Goal: Task Accomplishment & Management: Manage account settings

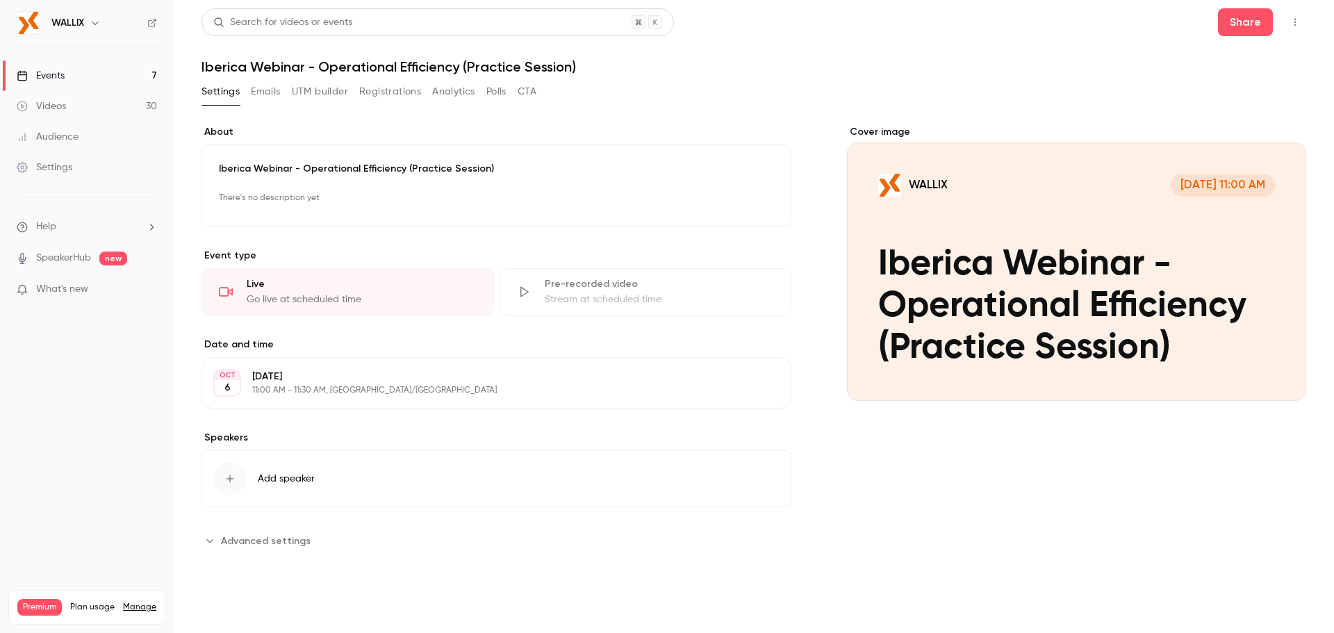
click at [1290, 24] on icon "button" at bounding box center [1294, 22] width 11 height 10
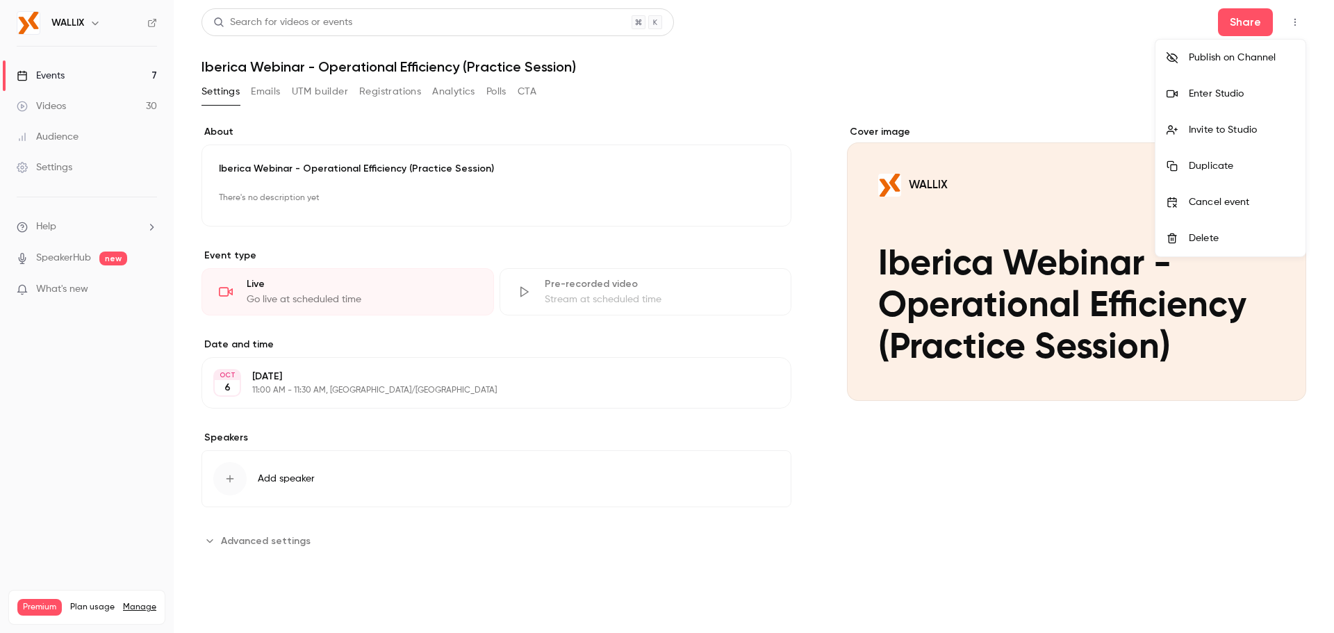
click at [1248, 98] on div "Enter Studio" at bounding box center [1242, 94] width 106 height 14
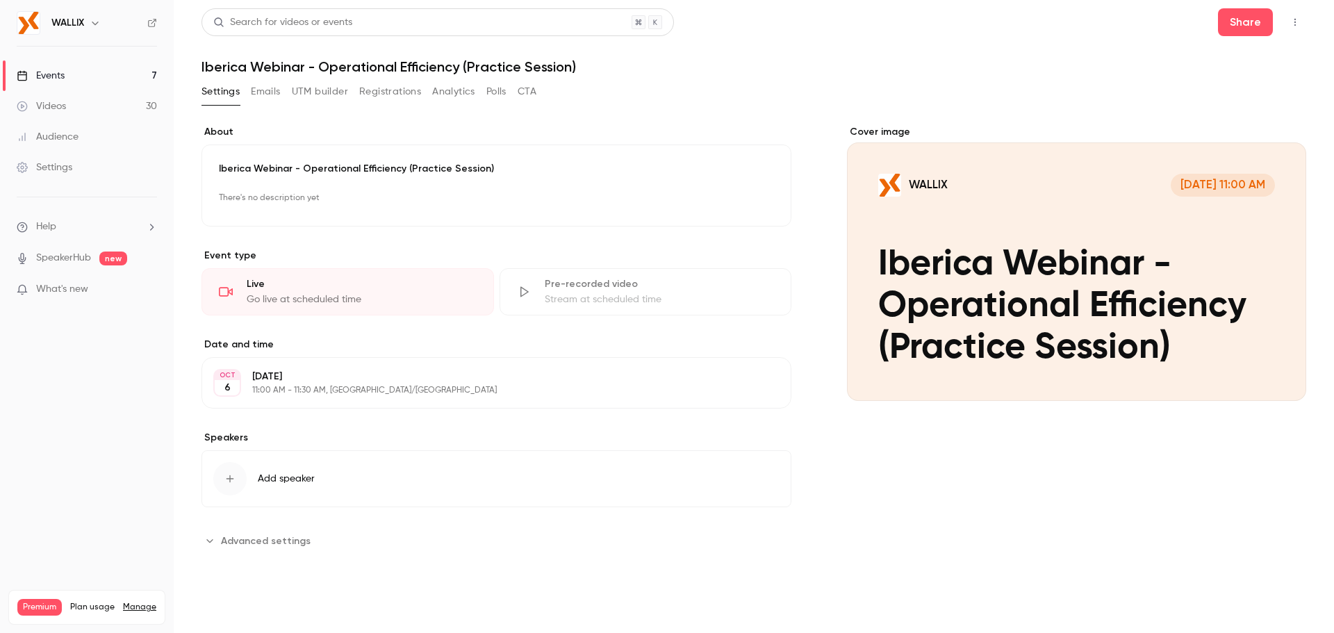
click at [1300, 24] on icon "button" at bounding box center [1294, 22] width 11 height 10
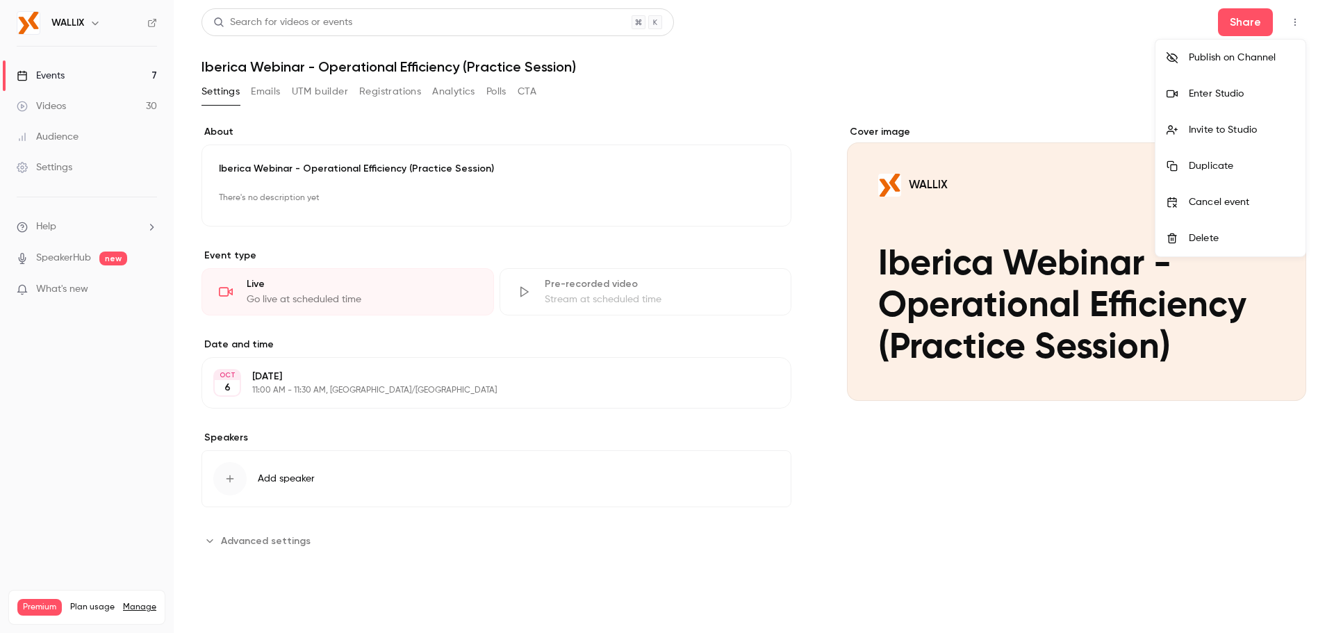
click at [1248, 25] on div at bounding box center [667, 316] width 1334 height 633
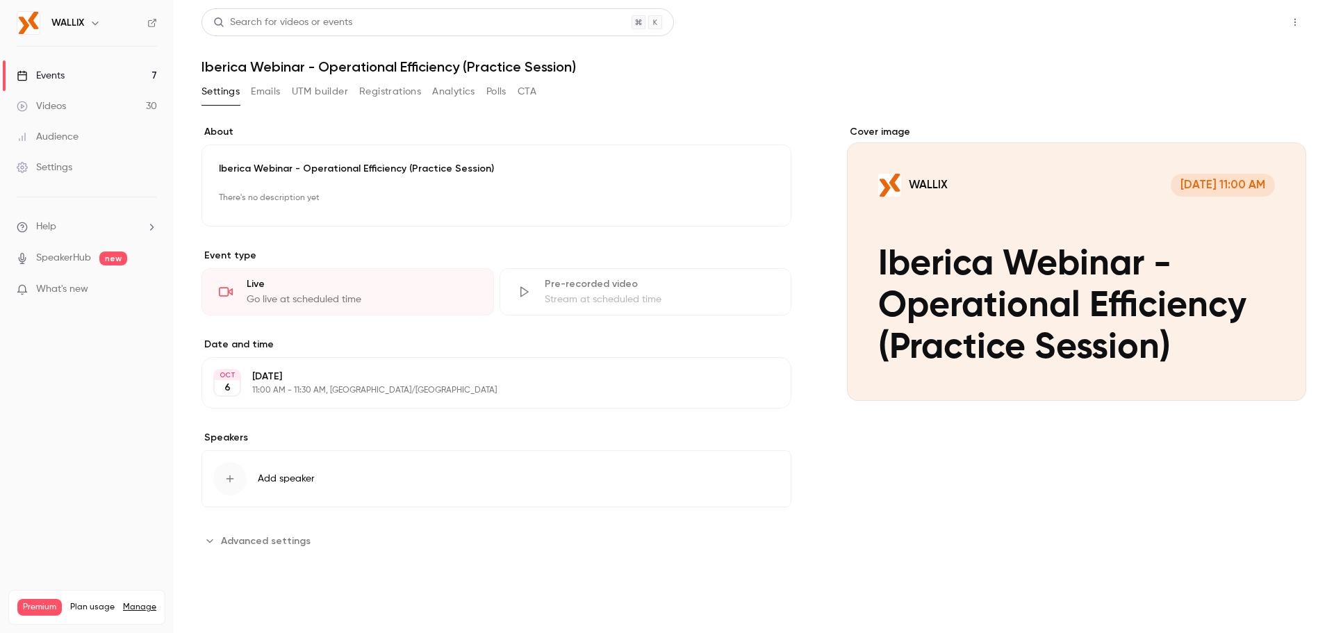
click at [1249, 19] on button "Share" at bounding box center [1245, 22] width 55 height 28
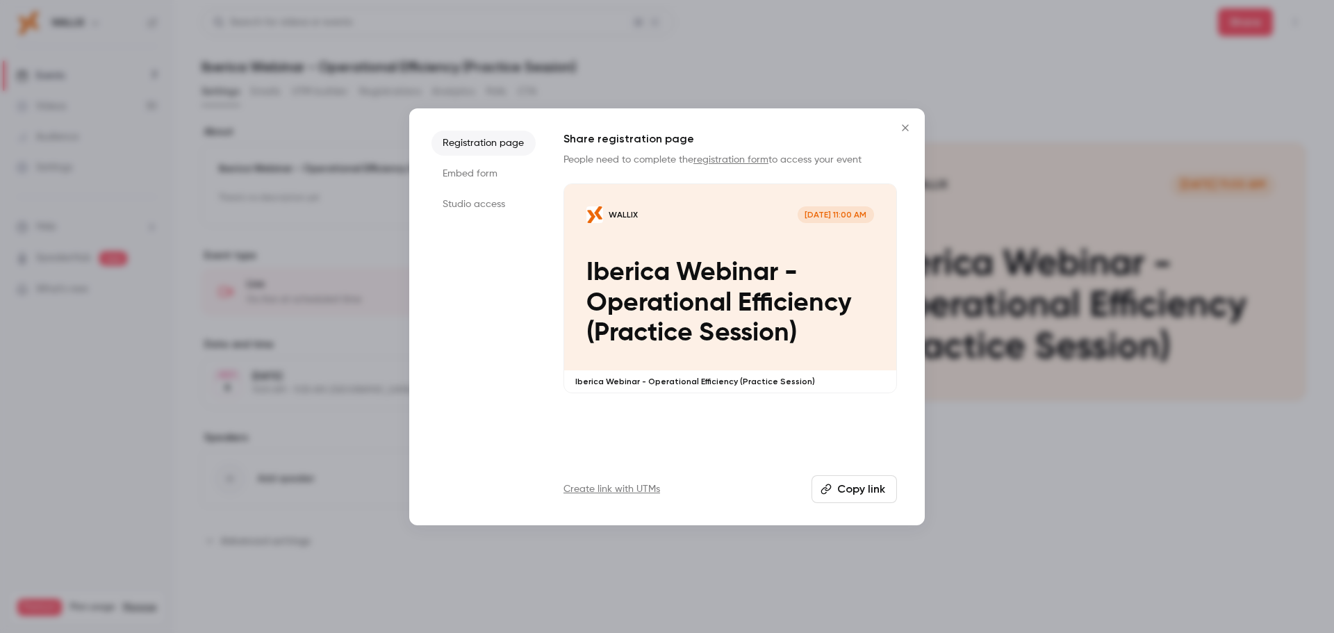
click at [465, 199] on li "Studio access" at bounding box center [483, 204] width 104 height 25
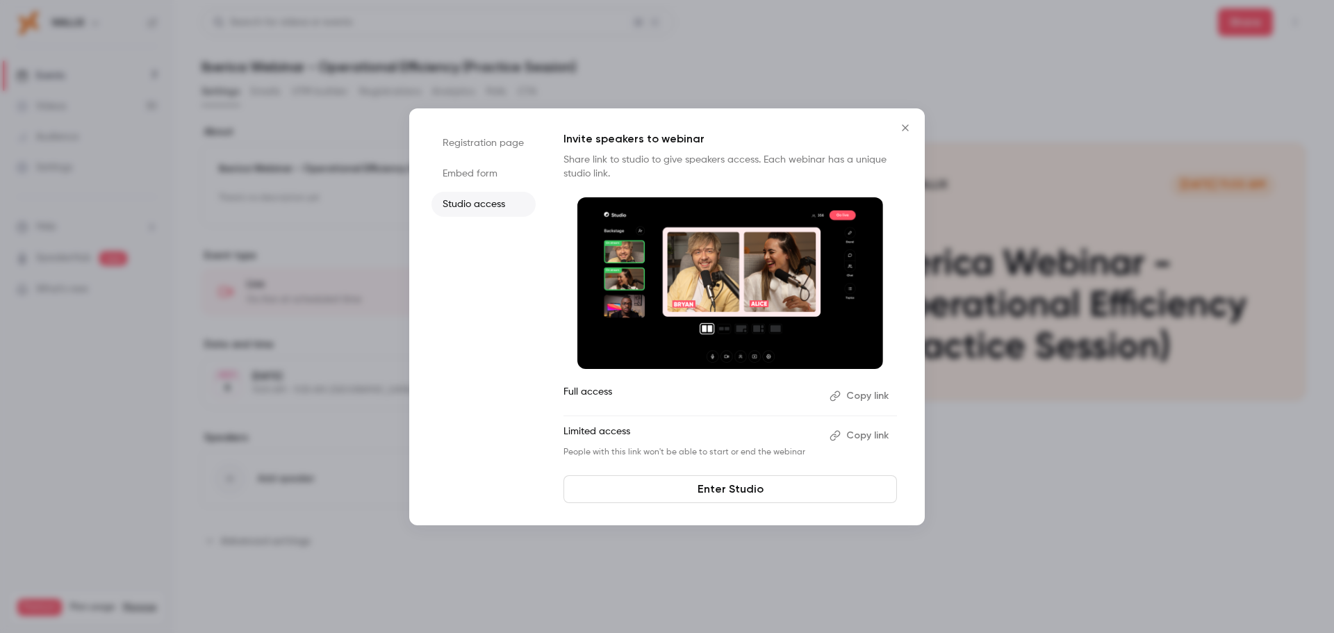
click at [867, 429] on button "Copy link" at bounding box center [860, 435] width 73 height 22
click at [903, 128] on icon "Close" at bounding box center [905, 127] width 17 height 11
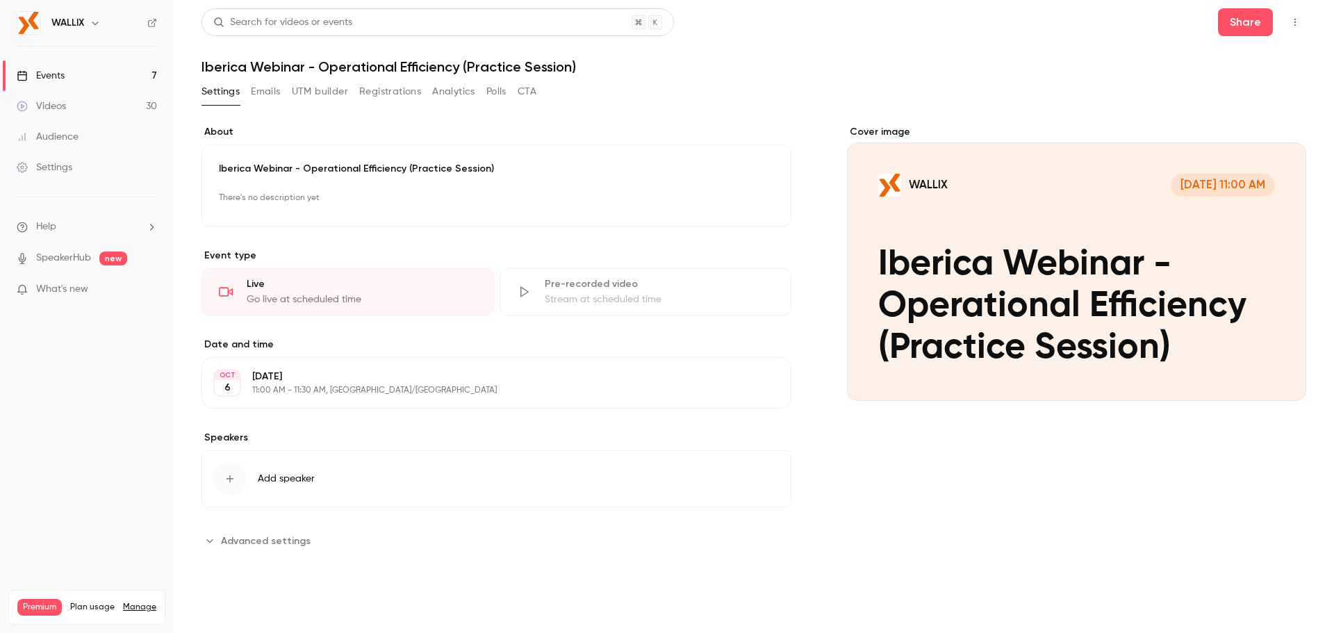
click at [58, 72] on div "Events" at bounding box center [41, 76] width 48 height 14
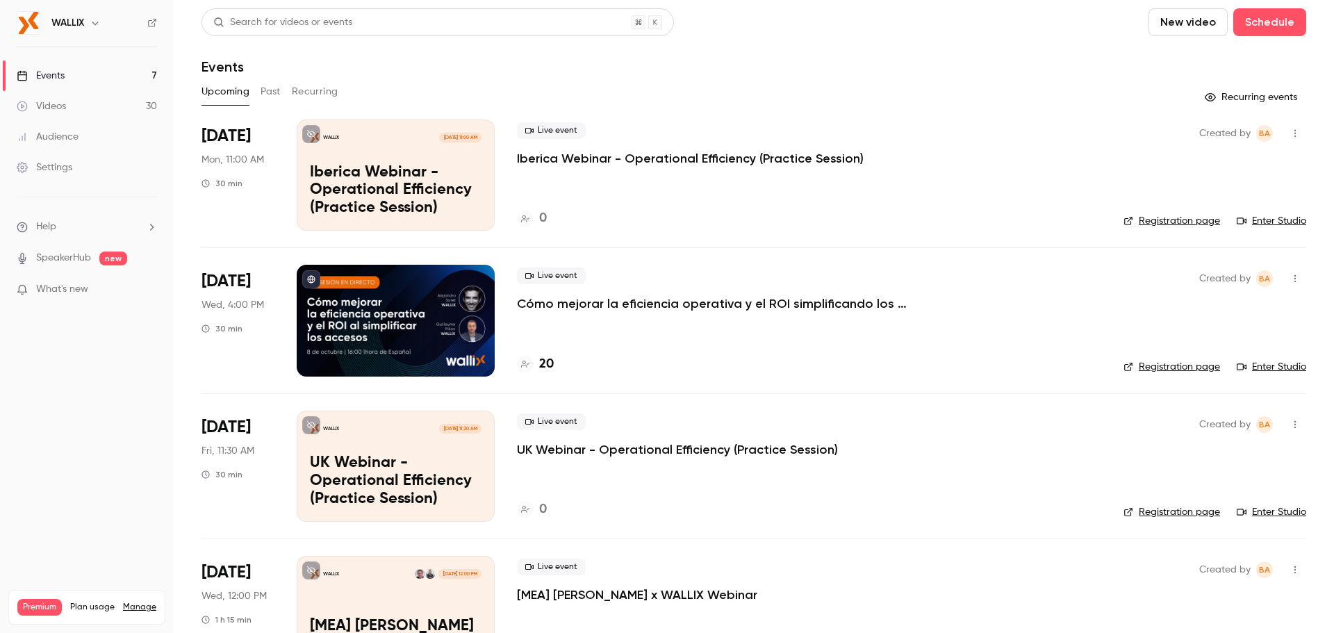
drag, startPoint x: 568, startPoint y: 301, endPoint x: 582, endPoint y: 308, distance: 16.2
click at [568, 301] on p "Cómo mejorar la eficiencia operativa y el ROI simplificando los accesos" at bounding box center [725, 303] width 417 height 17
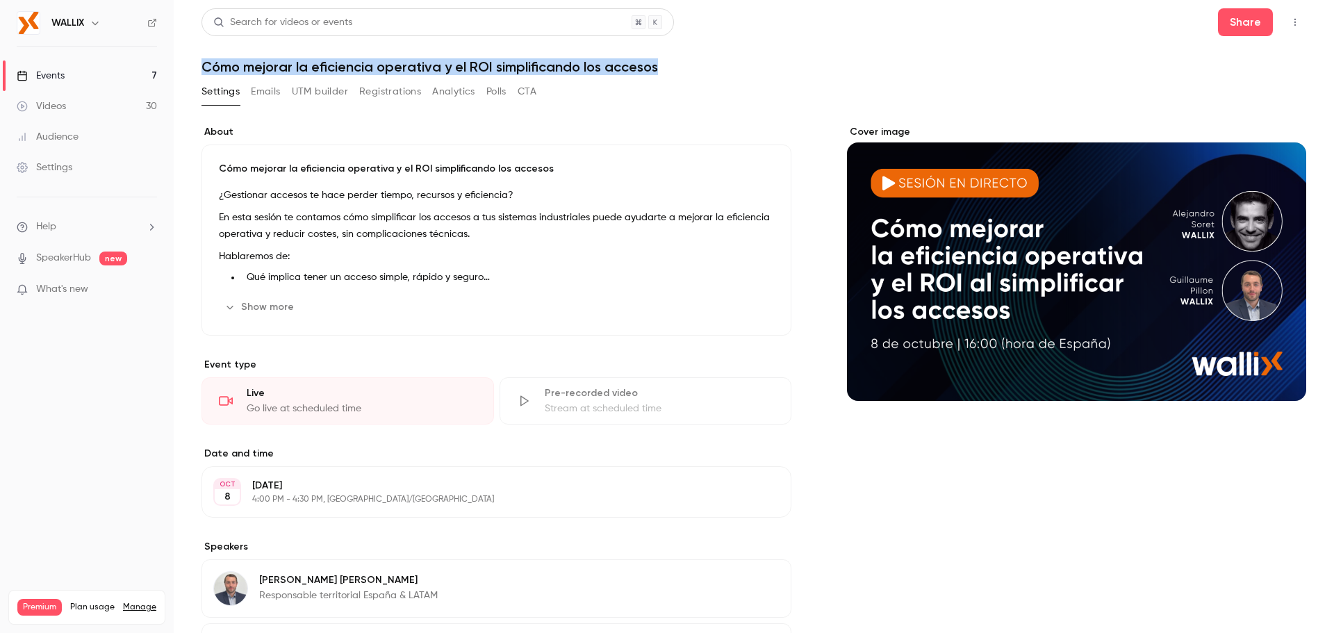
drag, startPoint x: 203, startPoint y: 64, endPoint x: 727, endPoint y: 60, distance: 523.8
click at [727, 60] on h1 "Cómo mejorar la eficiencia operativa y el ROI simplificando los accesos" at bounding box center [753, 66] width 1105 height 17
copy h1 "Cómo mejorar la eficiencia operativa y el ROI simplificando los accesos"
click at [393, 97] on button "Registrations" at bounding box center [390, 92] width 62 height 22
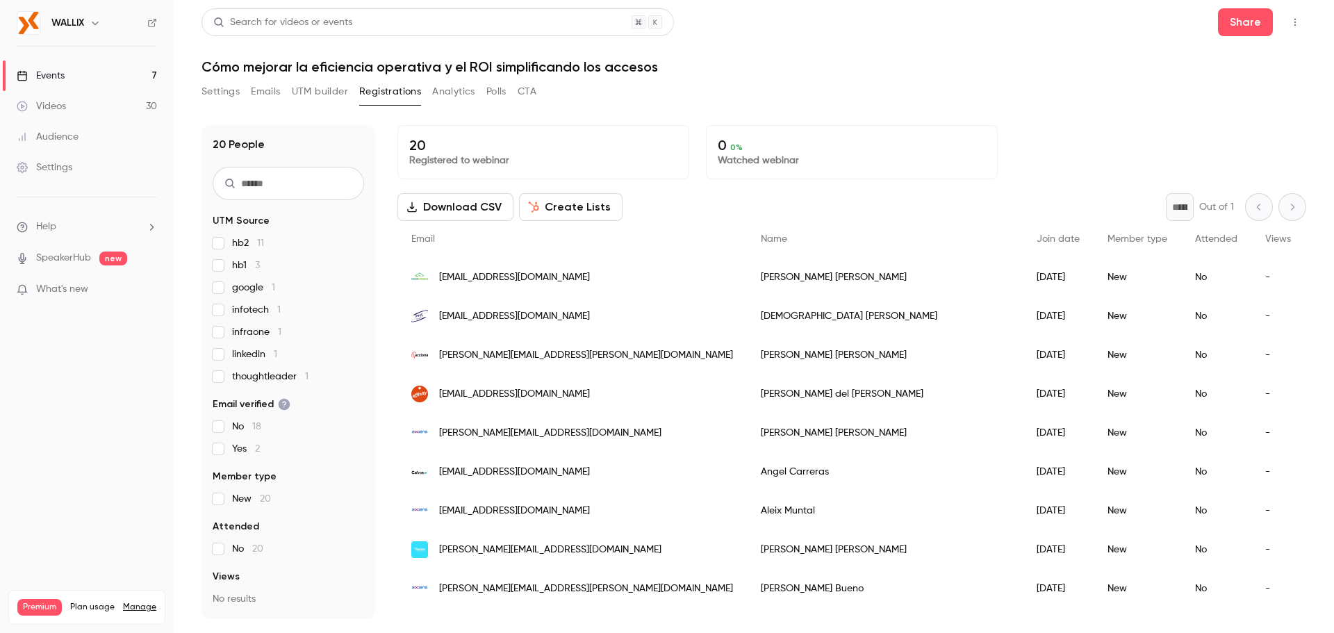
click at [1007, 129] on div "20 Registered to webinar 0 0 % Watched webinar" at bounding box center [851, 152] width 909 height 54
click at [220, 95] on button "Settings" at bounding box center [220, 92] width 38 height 22
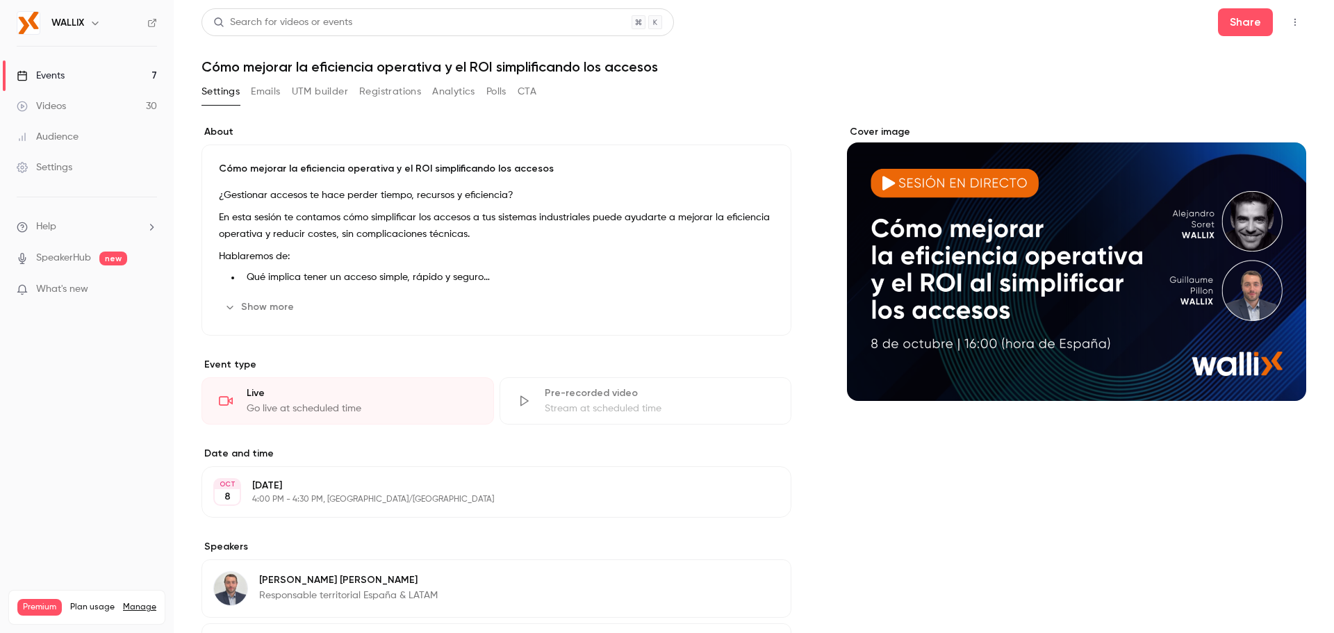
click at [383, 99] on button "Registrations" at bounding box center [390, 92] width 62 height 22
